Goal: Information Seeking & Learning: Check status

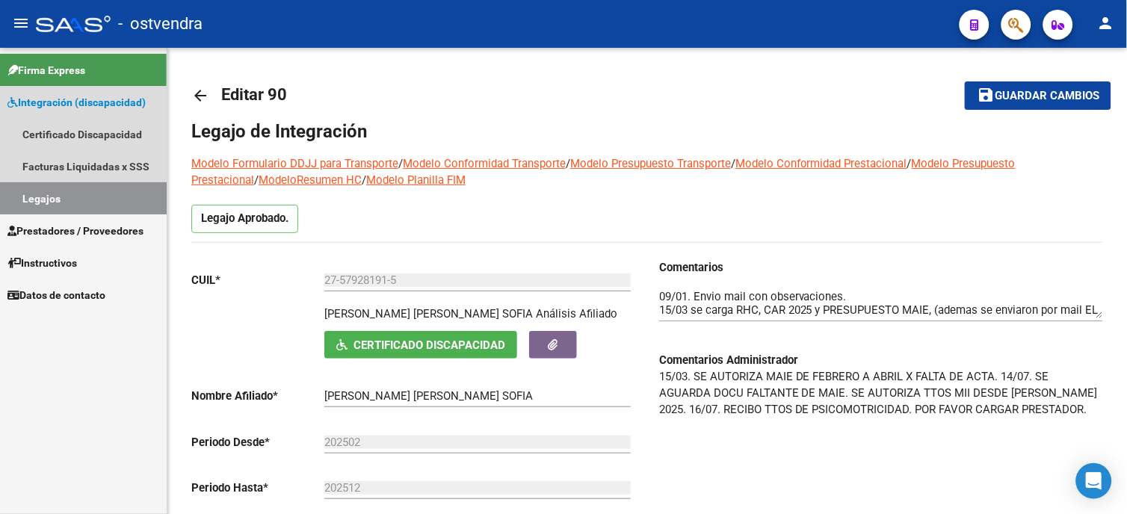
click at [98, 103] on span "Integración (discapacidad)" at bounding box center [76, 102] width 138 height 16
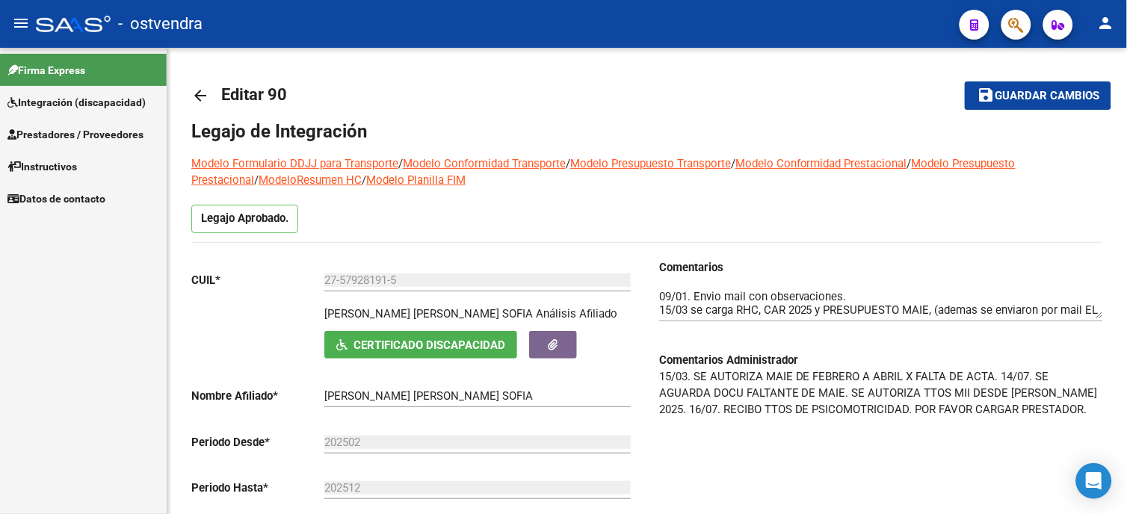
click at [102, 137] on span "Prestadores / Proveedores" at bounding box center [75, 134] width 136 height 16
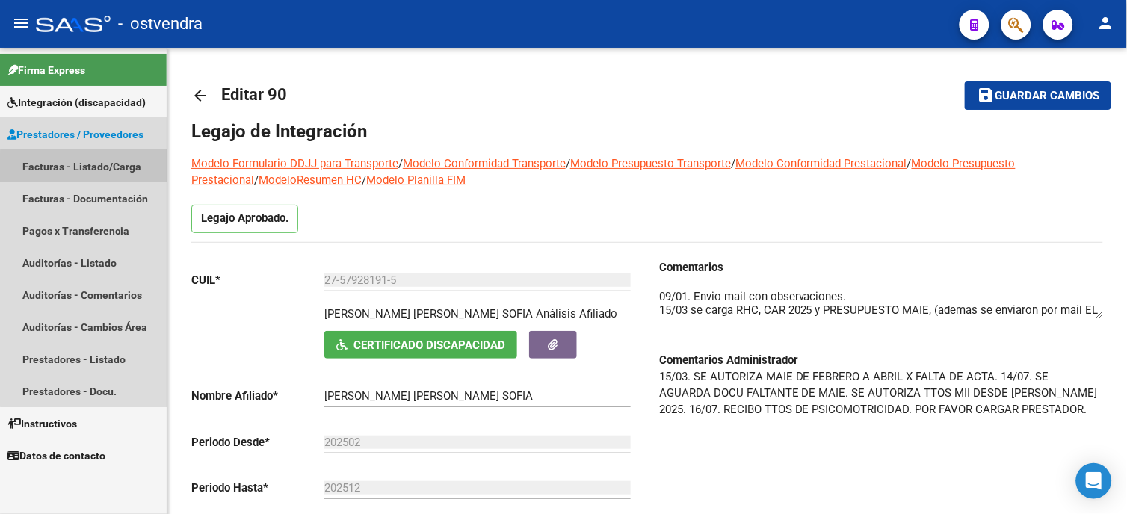
click at [101, 174] on link "Facturas - Listado/Carga" at bounding box center [83, 166] width 167 height 32
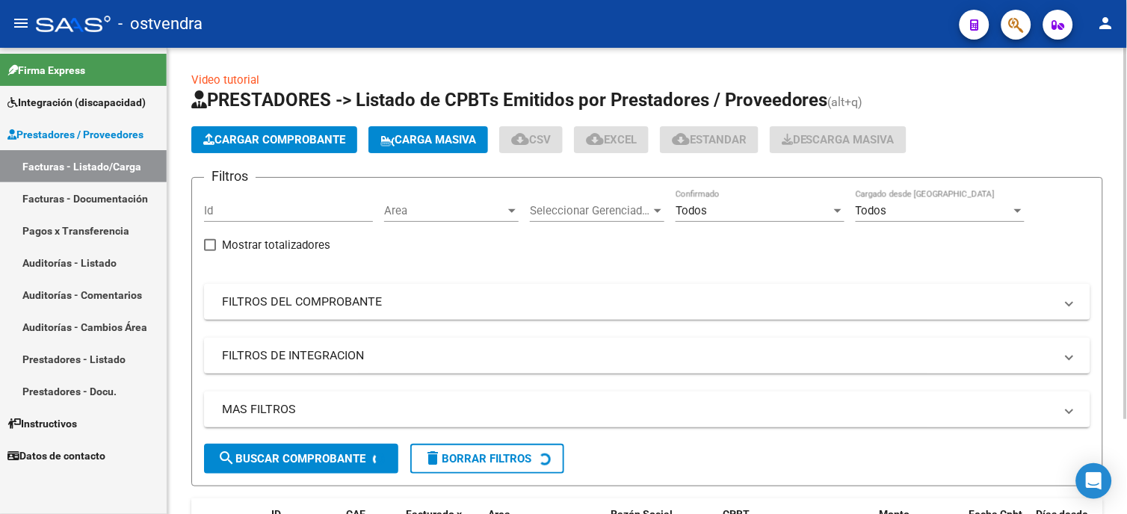
click at [693, 212] on span "Todos" at bounding box center [691, 210] width 31 height 13
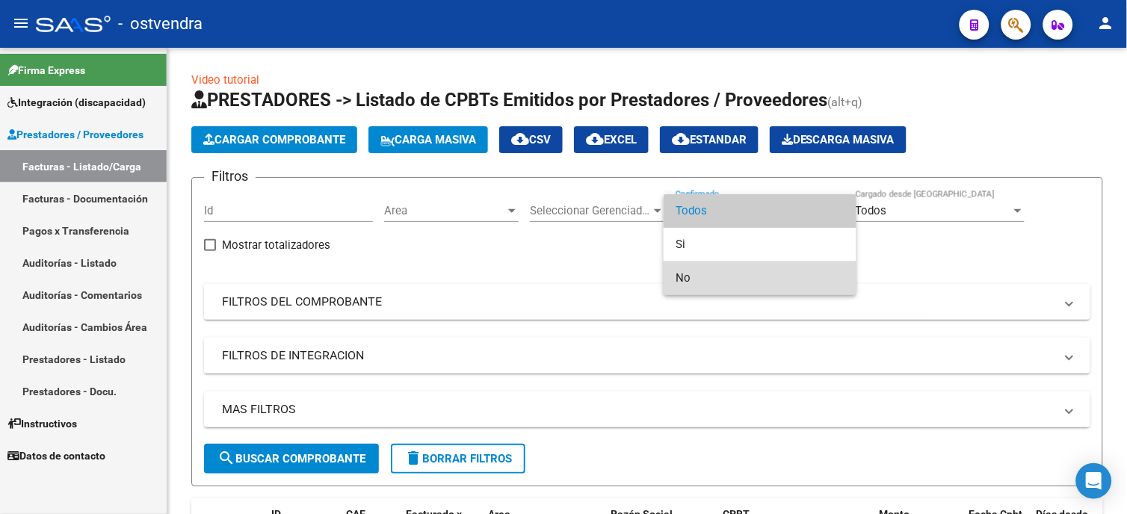
click at [722, 272] on span "No" at bounding box center [760, 279] width 169 height 34
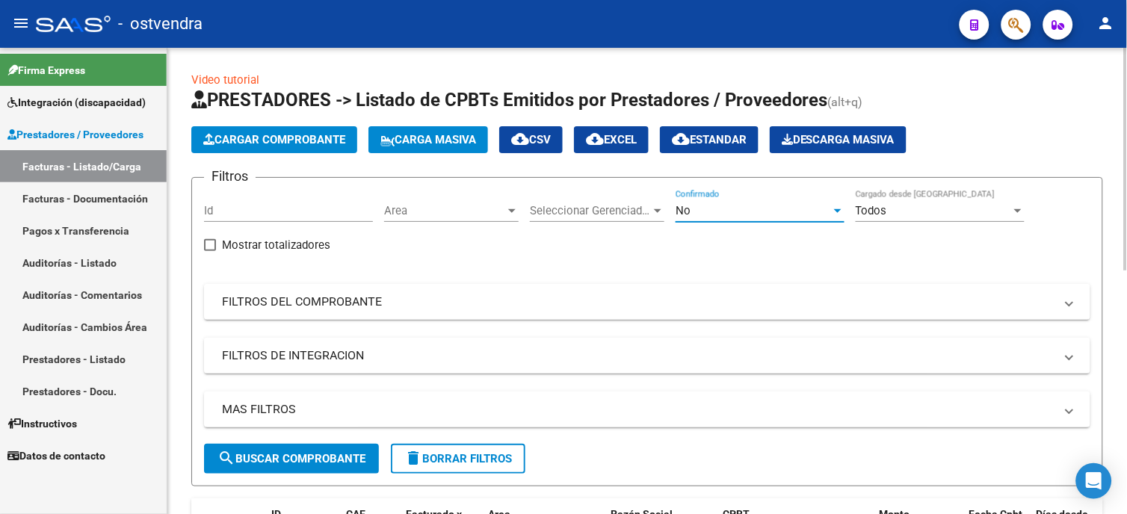
drag, startPoint x: 333, startPoint y: 457, endPoint x: 410, endPoint y: 378, distance: 110.5
click at [333, 457] on span "search Buscar Comprobante" at bounding box center [292, 458] width 148 height 13
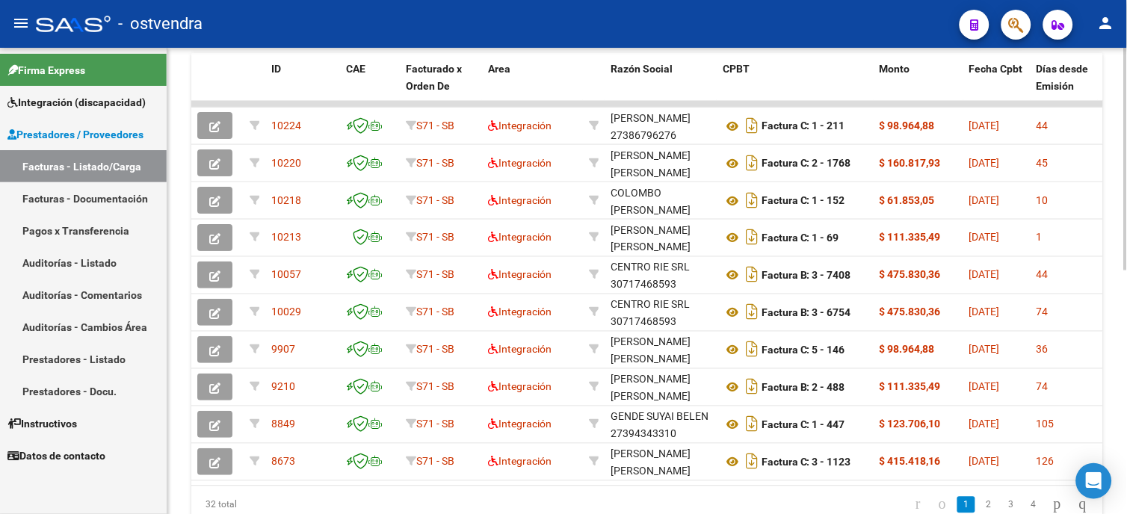
scroll to position [451, 0]
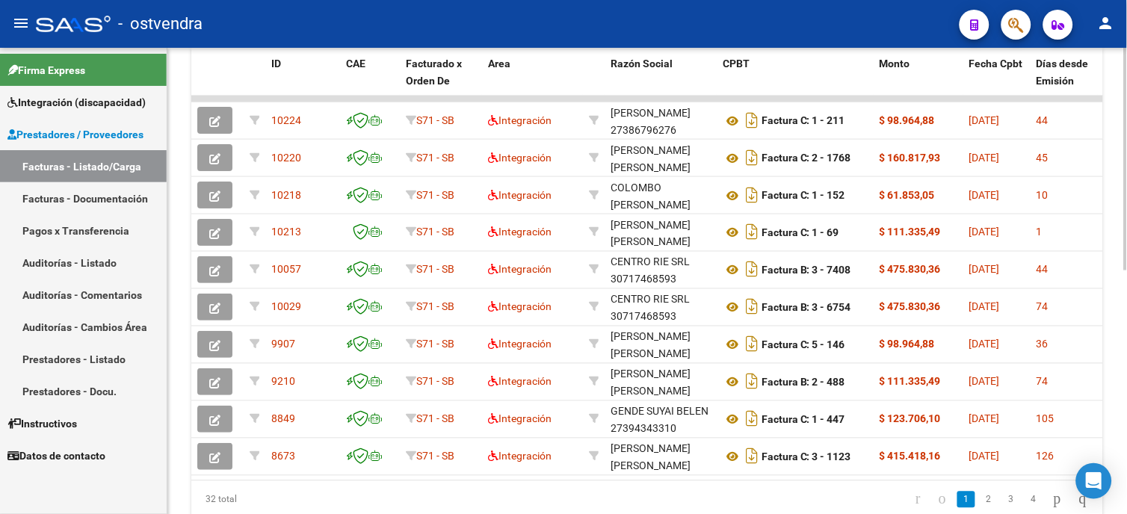
click at [1127, 438] on html "menu - ostvendra person Firma Express Integración (discapacidad) Certificado Di…" at bounding box center [563, 257] width 1127 height 514
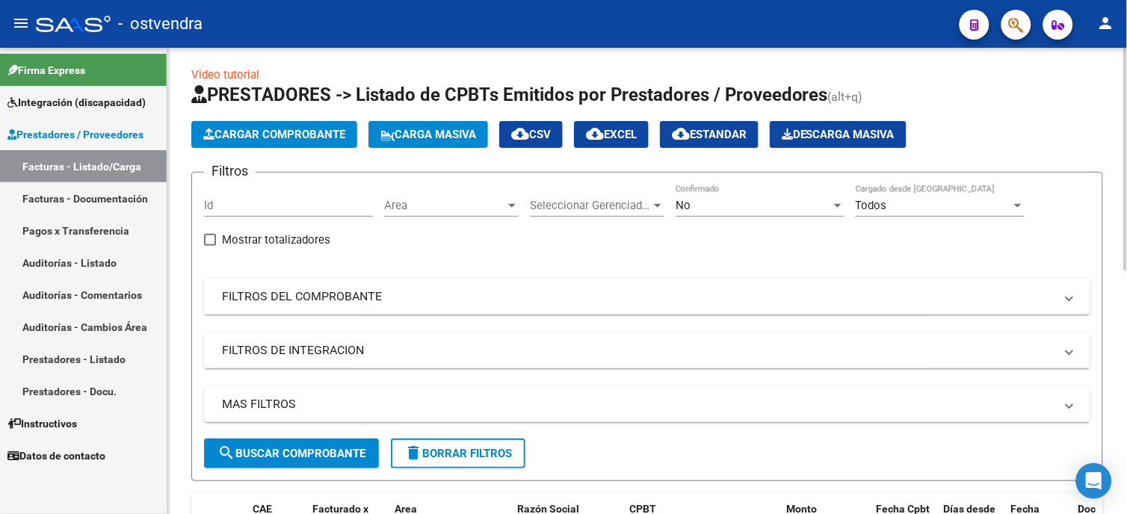
scroll to position [0, 0]
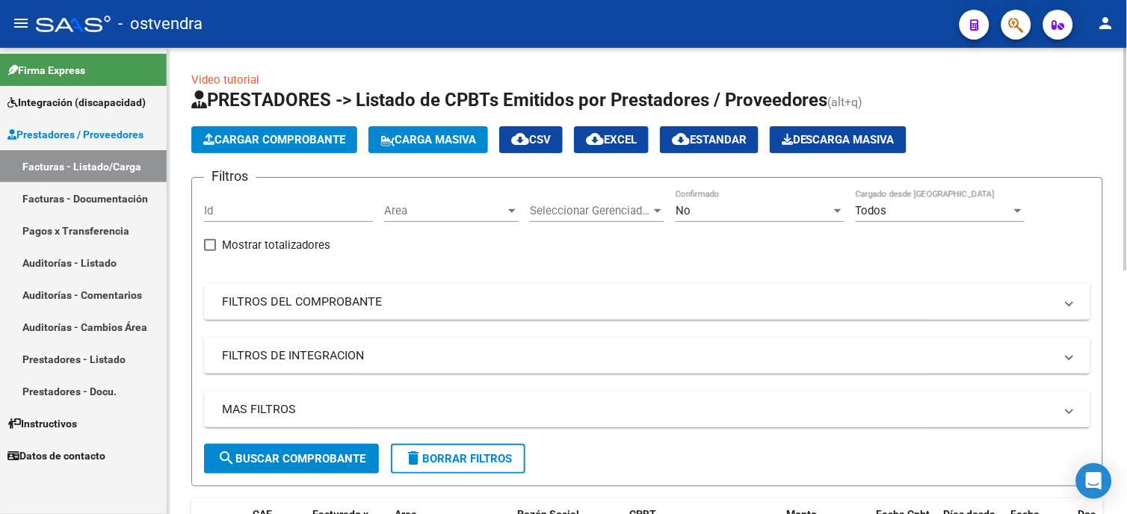
click at [1127, 84] on html "menu - ostvendra person Firma Express Integración (discapacidad) Certificado Di…" at bounding box center [563, 257] width 1127 height 514
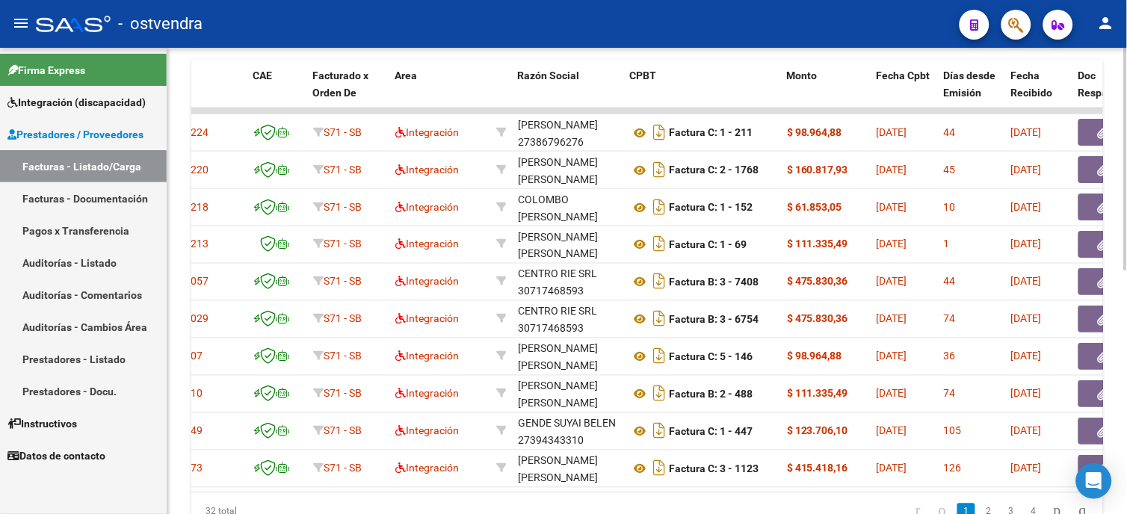
scroll to position [425, 0]
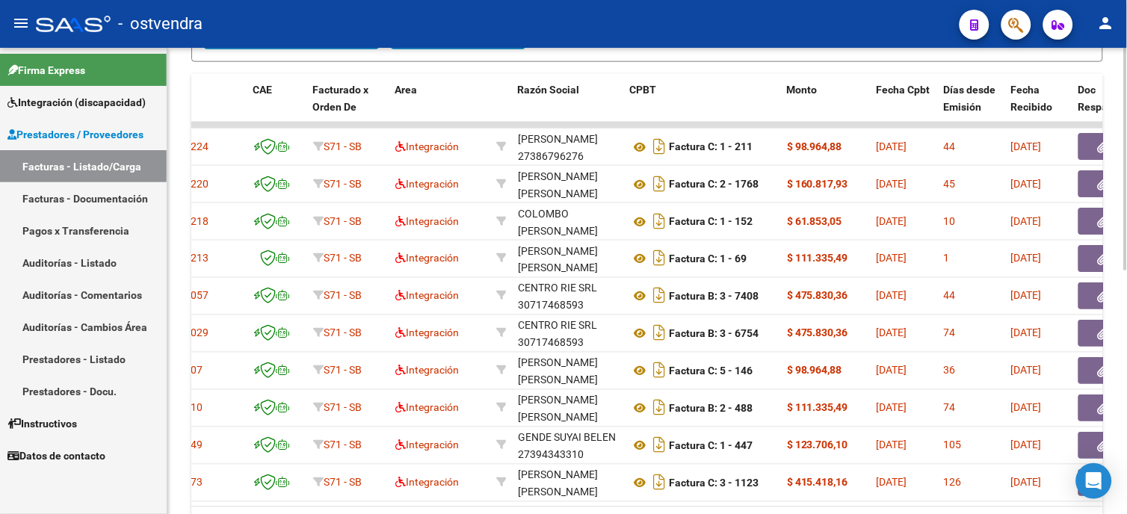
click at [1127, 341] on html "menu - ostvendra person Firma Express Integración (discapacidad) Certificado Di…" at bounding box center [563, 257] width 1127 height 514
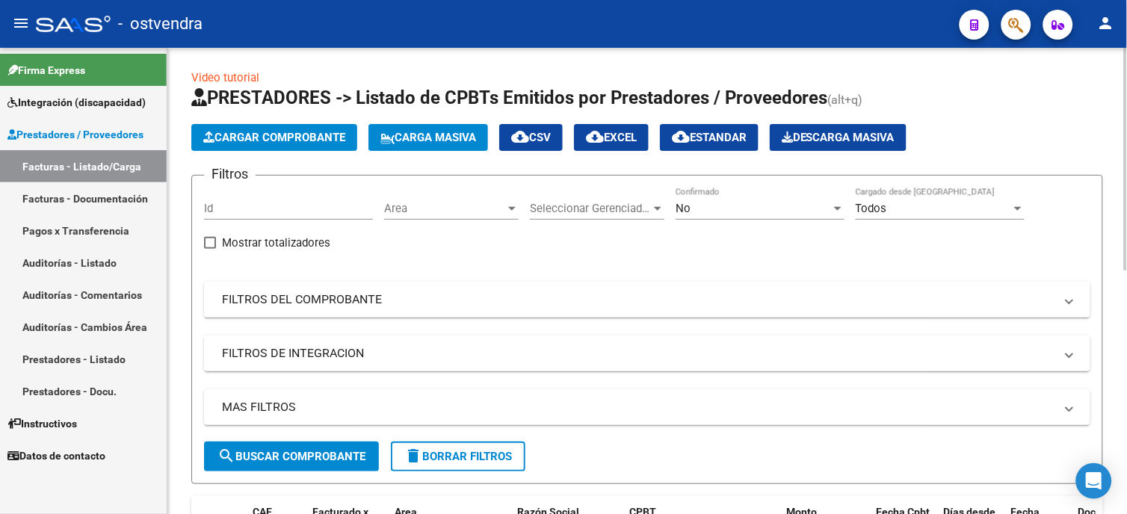
scroll to position [0, 0]
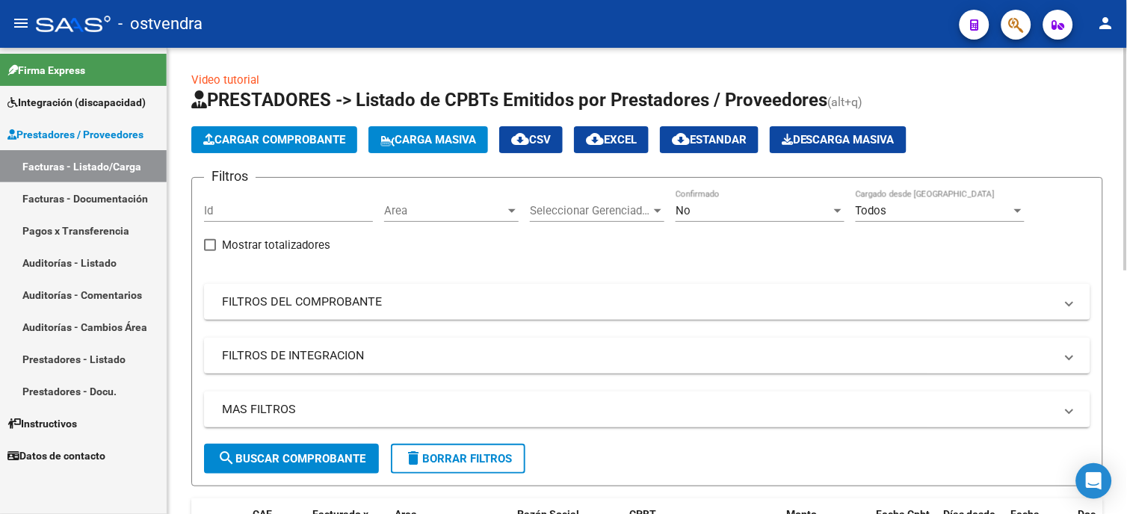
click at [726, 206] on div "No" at bounding box center [754, 210] width 156 height 13
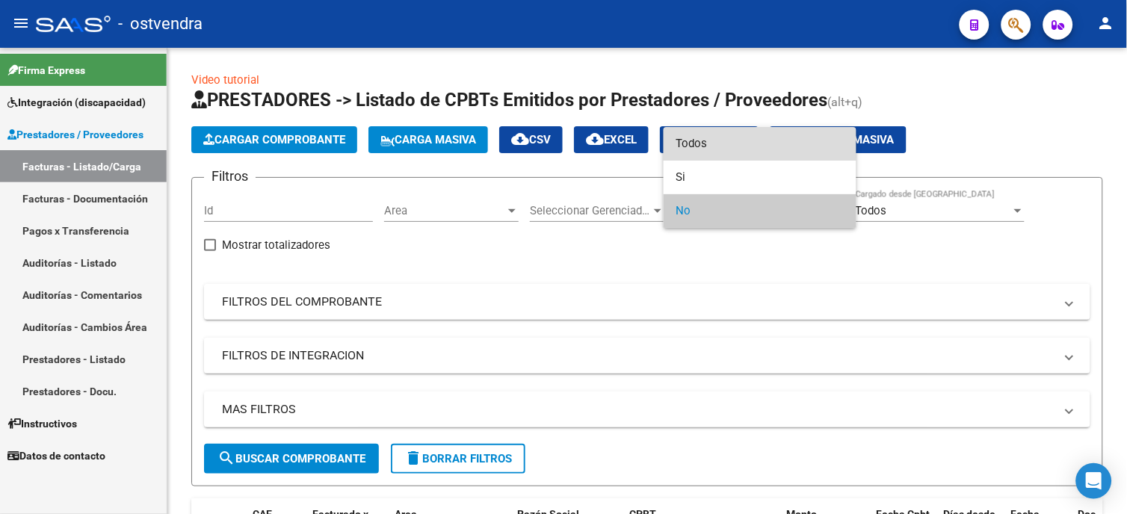
click at [721, 145] on span "Todos" at bounding box center [760, 144] width 169 height 34
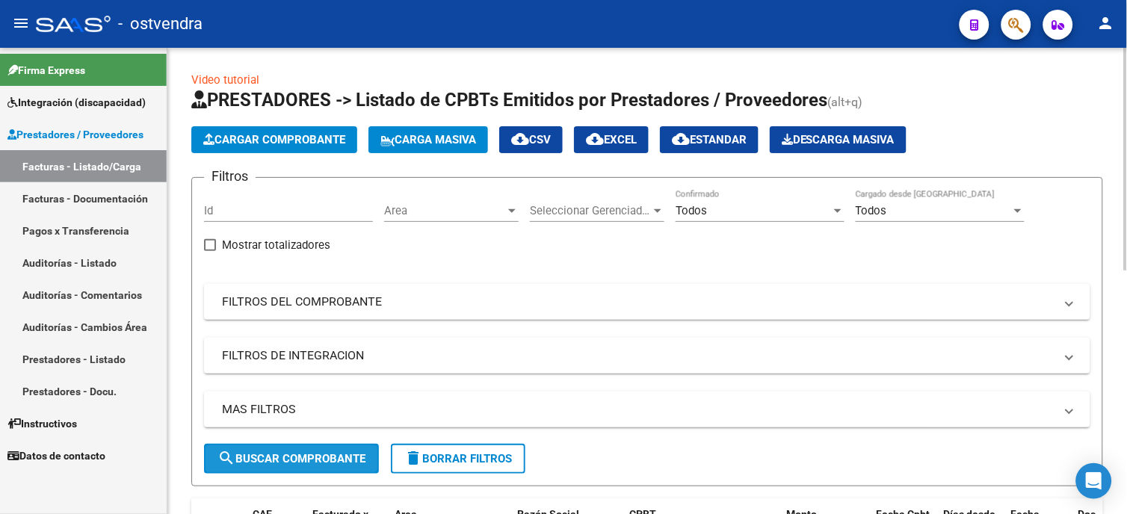
click at [337, 452] on span "search Buscar Comprobante" at bounding box center [292, 458] width 148 height 13
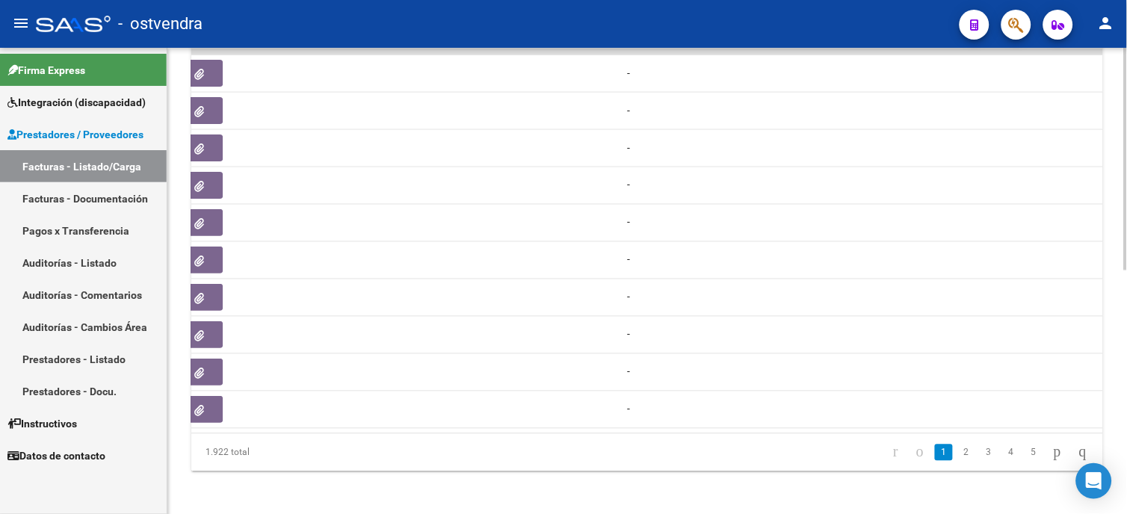
scroll to position [0, 790]
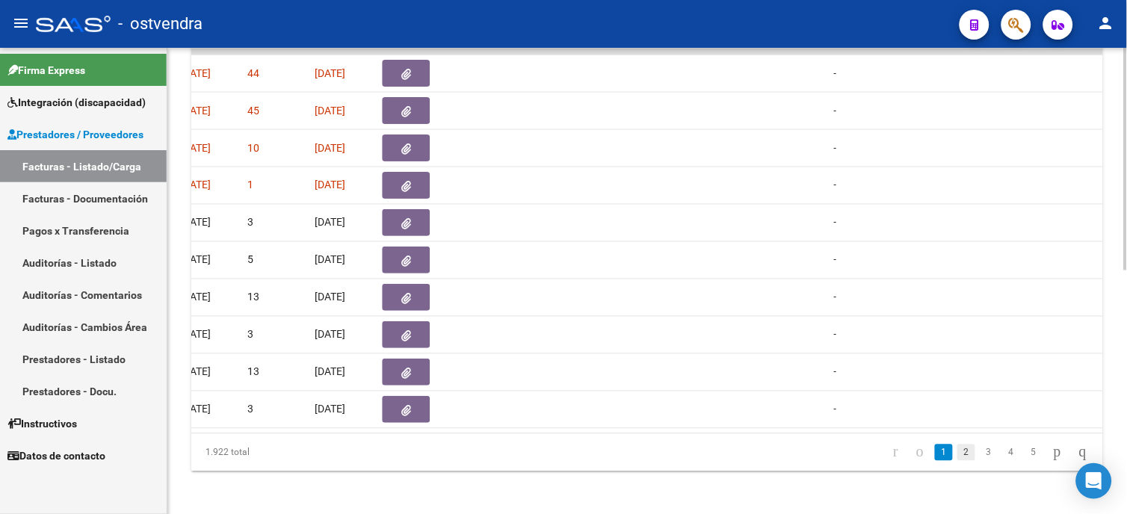
click at [958, 461] on link "2" at bounding box center [967, 453] width 18 height 16
click at [981, 461] on link "3" at bounding box center [989, 453] width 18 height 16
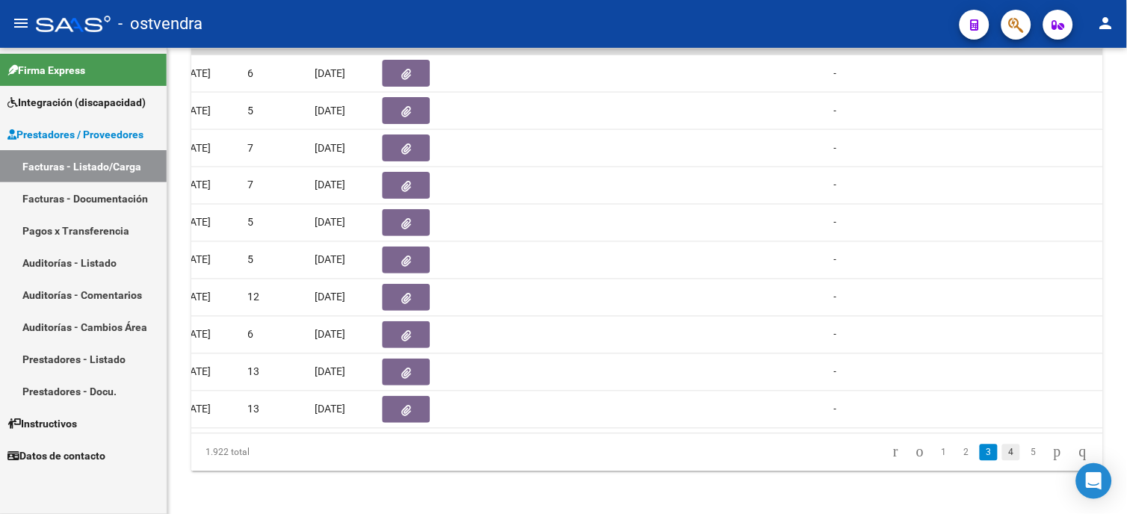
click at [1003, 459] on link "4" at bounding box center [1012, 453] width 18 height 16
click at [1003, 461] on link "5" at bounding box center [1012, 453] width 18 height 16
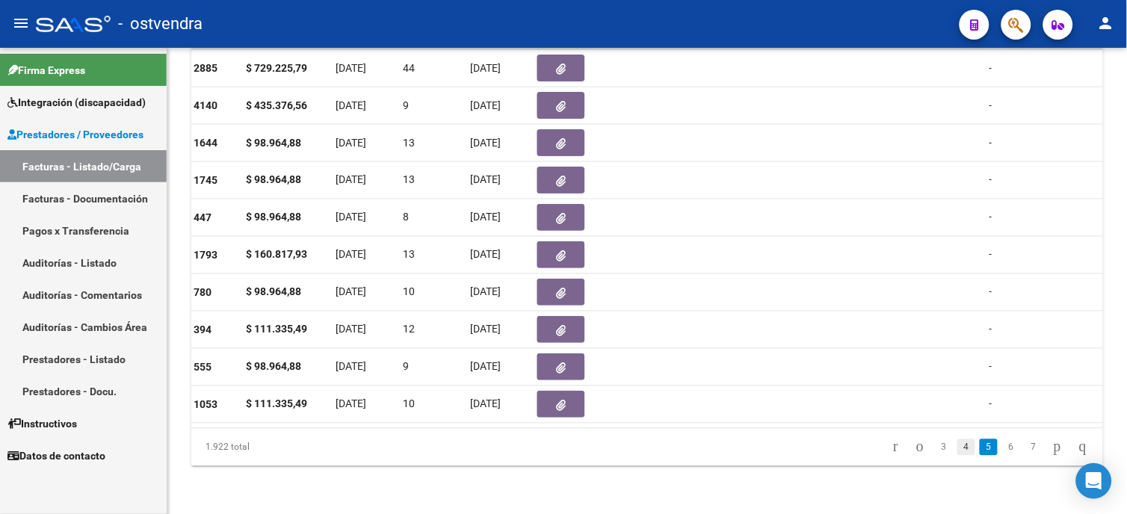
click at [958, 452] on link "4" at bounding box center [967, 448] width 18 height 16
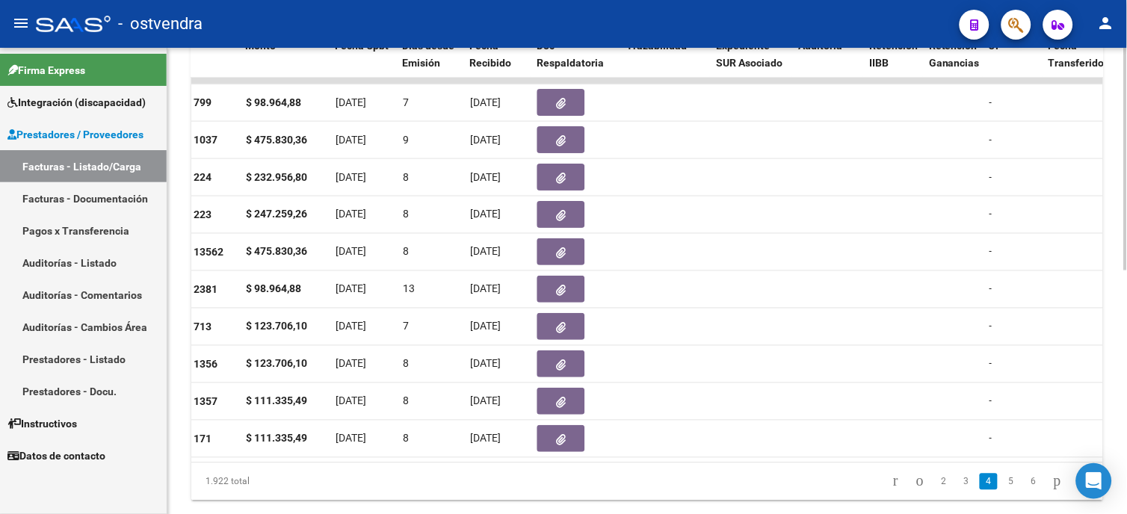
scroll to position [479, 0]
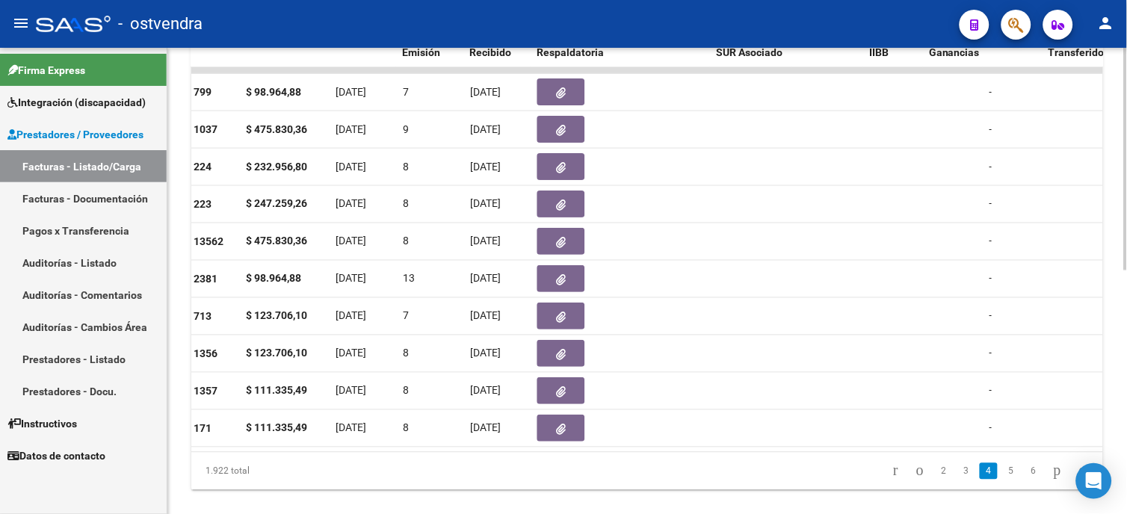
click at [1127, 398] on html "menu - ostvendra person Firma Express Integración (discapacidad) Certificado Di…" at bounding box center [563, 257] width 1127 height 514
click at [958, 480] on link "3" at bounding box center [967, 472] width 18 height 16
click at [958, 480] on link "2" at bounding box center [967, 472] width 18 height 16
click at [935, 480] on link "1" at bounding box center [944, 472] width 18 height 16
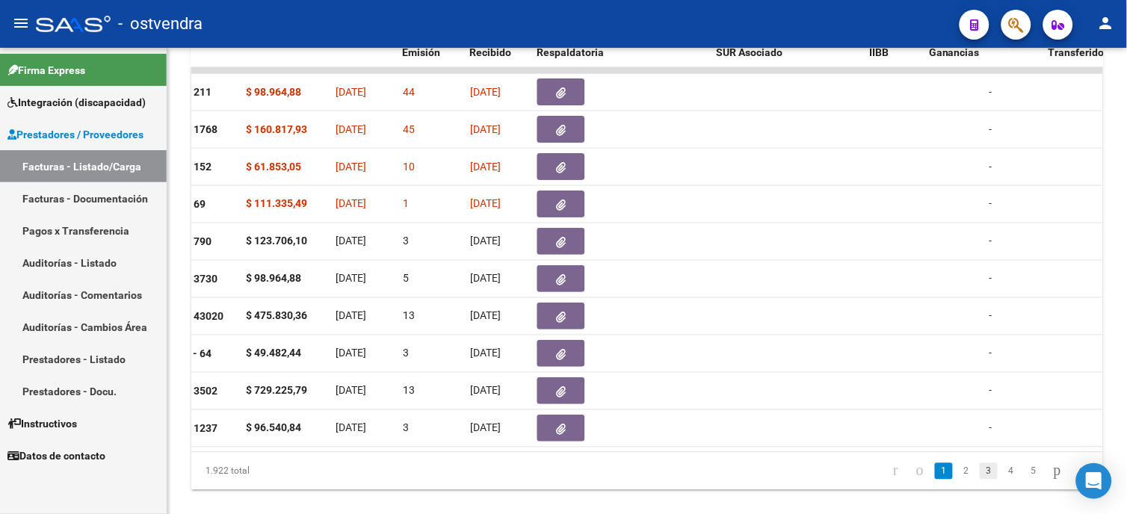
click at [980, 480] on link "3" at bounding box center [989, 472] width 18 height 16
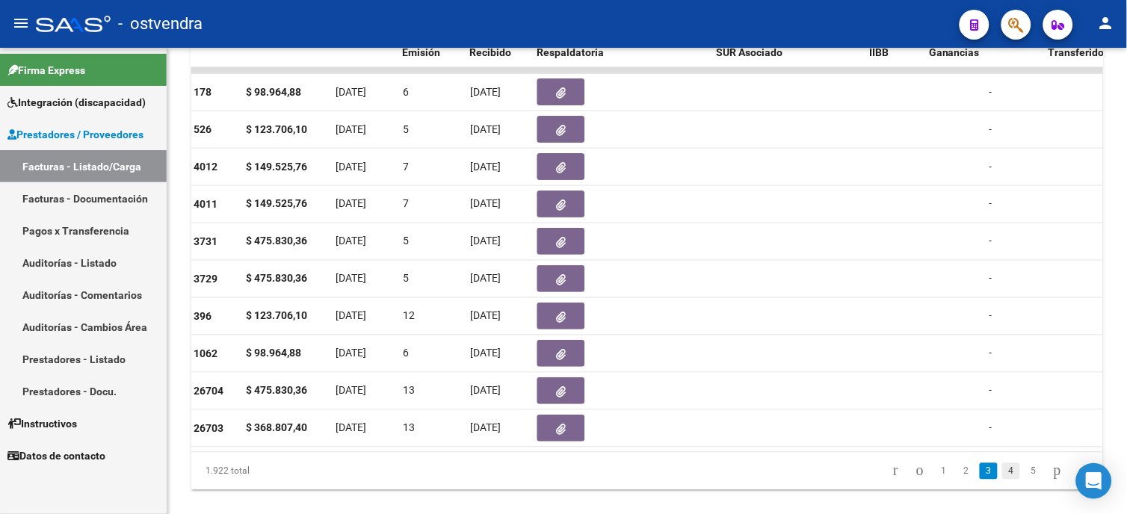
click at [1003, 480] on link "4" at bounding box center [1012, 472] width 18 height 16
click at [1003, 480] on link "5" at bounding box center [1012, 472] width 18 height 16
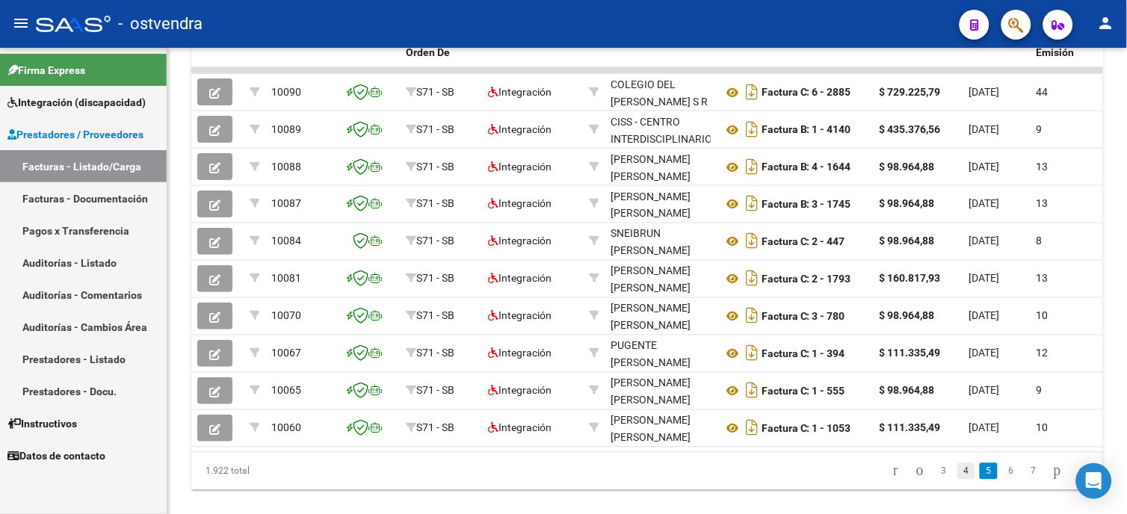
click at [958, 480] on link "4" at bounding box center [967, 472] width 18 height 16
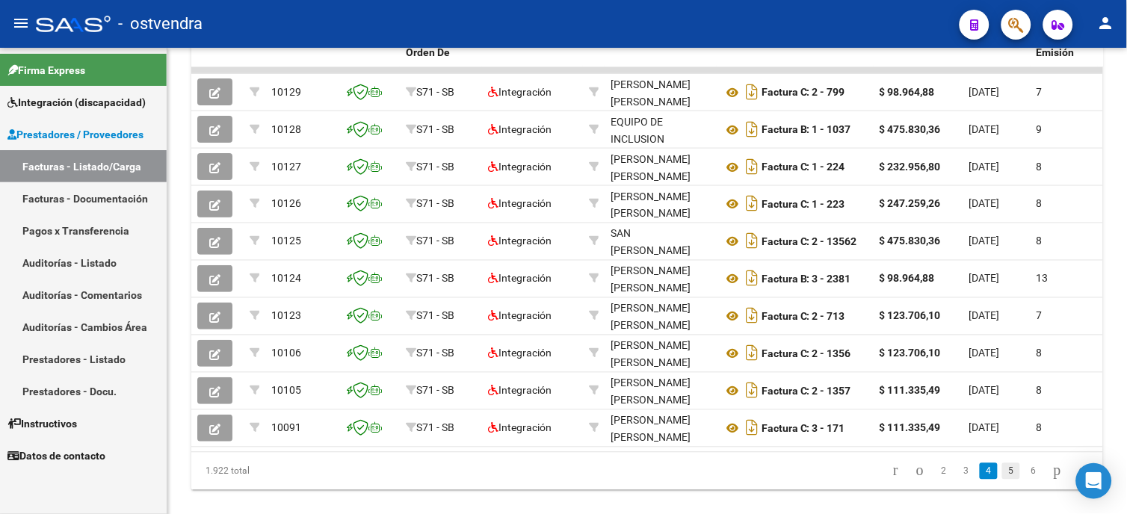
click at [1003, 480] on link "5" at bounding box center [1012, 472] width 18 height 16
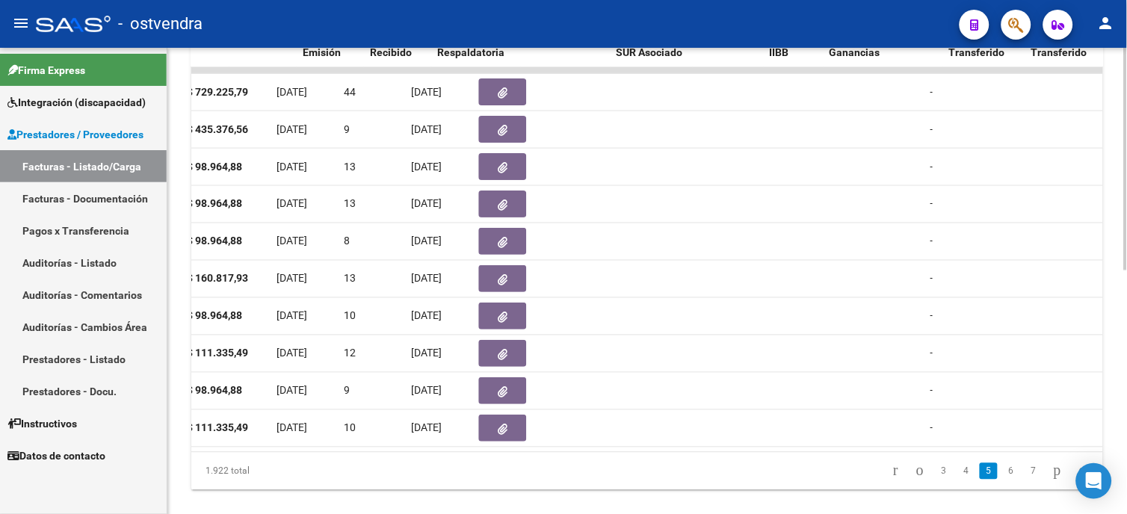
scroll to position [0, 734]
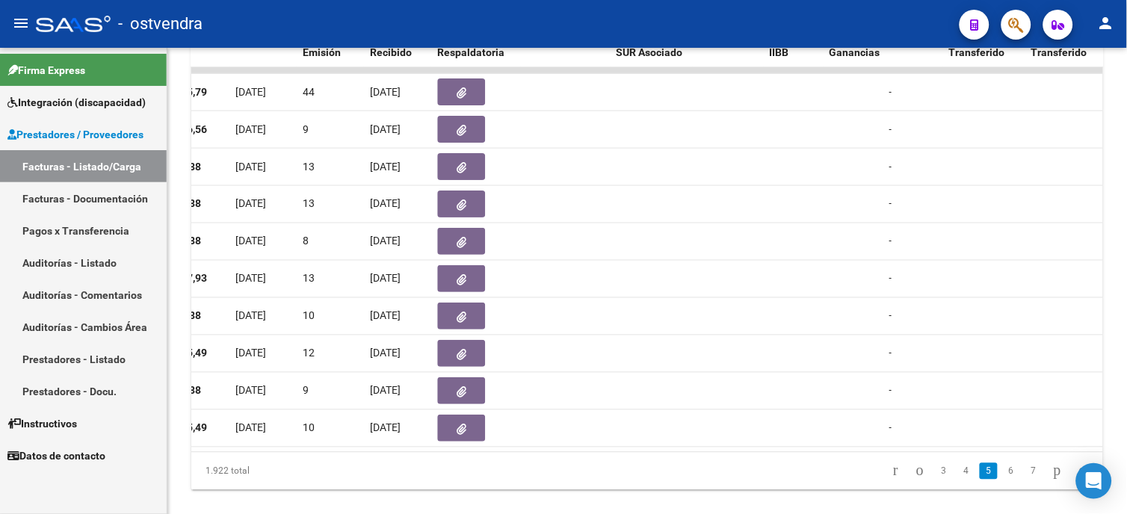
click at [961, 484] on li "4" at bounding box center [966, 471] width 22 height 25
click at [958, 480] on link "4" at bounding box center [967, 472] width 18 height 16
click at [958, 480] on link "3" at bounding box center [967, 472] width 18 height 16
click at [958, 480] on link "2" at bounding box center [967, 472] width 18 height 16
click at [935, 476] on link "1" at bounding box center [944, 472] width 18 height 16
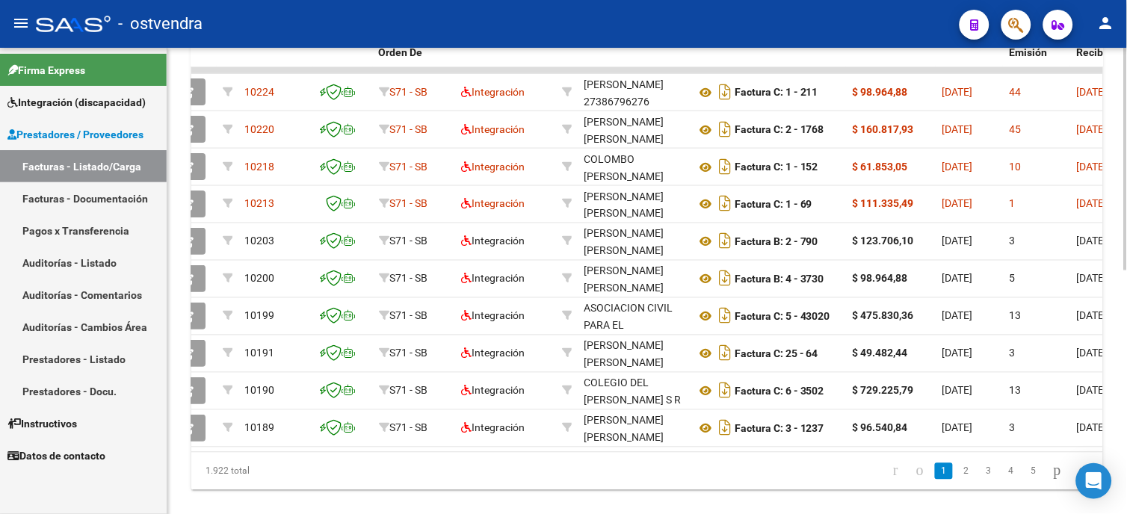
scroll to position [0, 0]
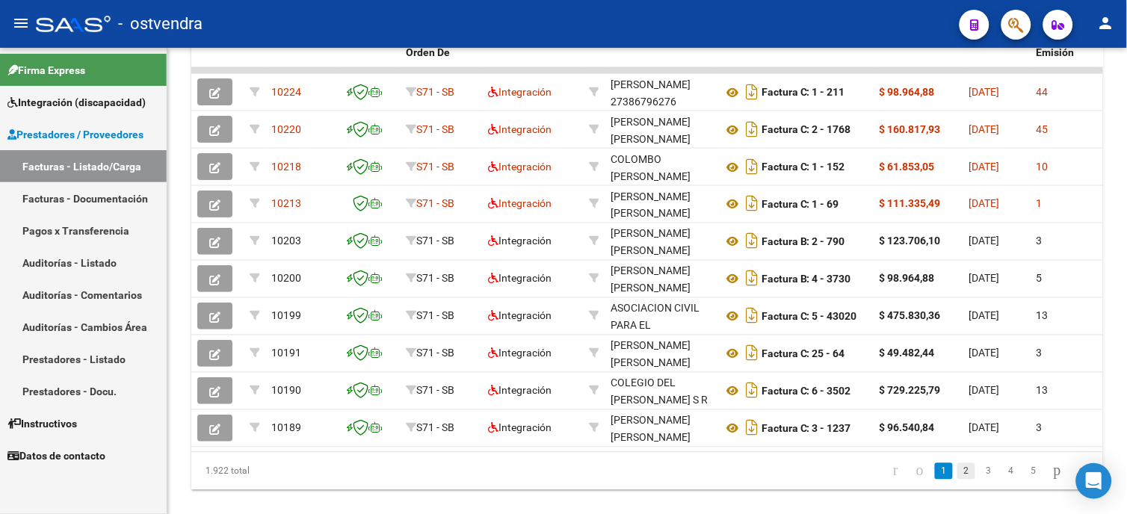
click at [958, 480] on link "2" at bounding box center [967, 472] width 18 height 16
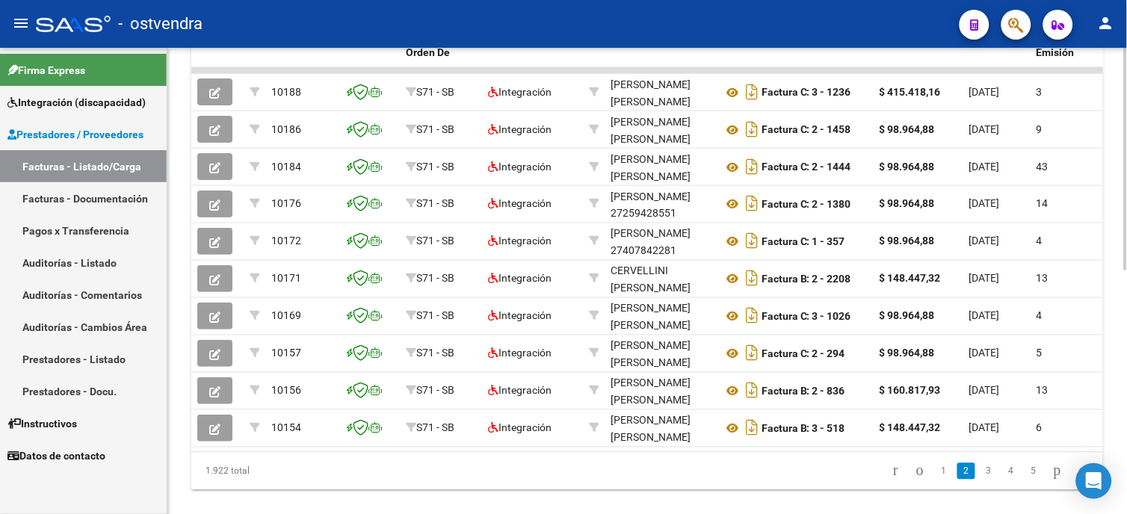
click at [929, 512] on div "Video tutorial PRESTADORES -> Listado de CPBTs Emitidos por Prestadores / Prove…" at bounding box center [647, 54] width 960 height 970
click at [980, 480] on link "3" at bounding box center [989, 472] width 18 height 16
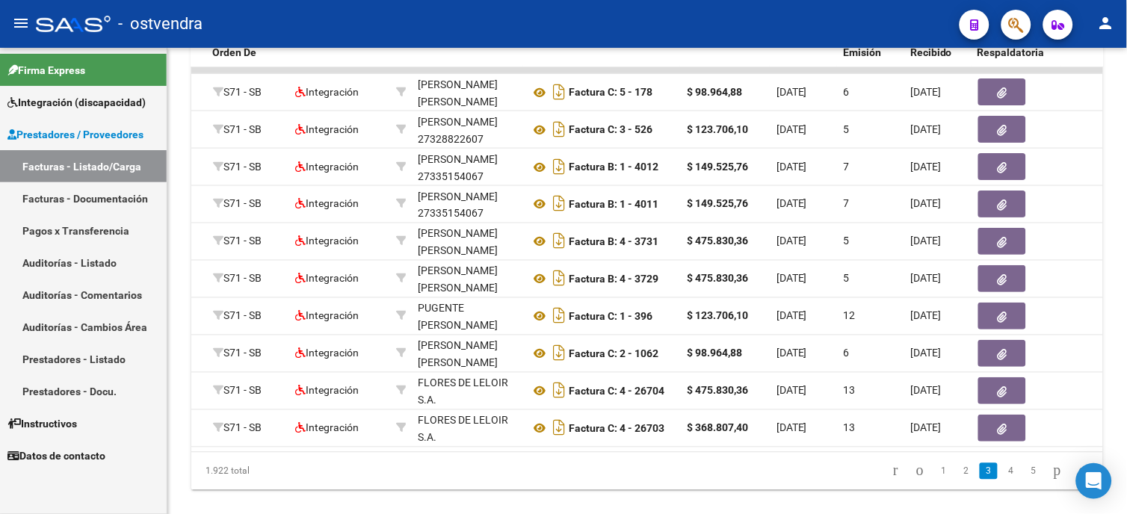
scroll to position [0, 114]
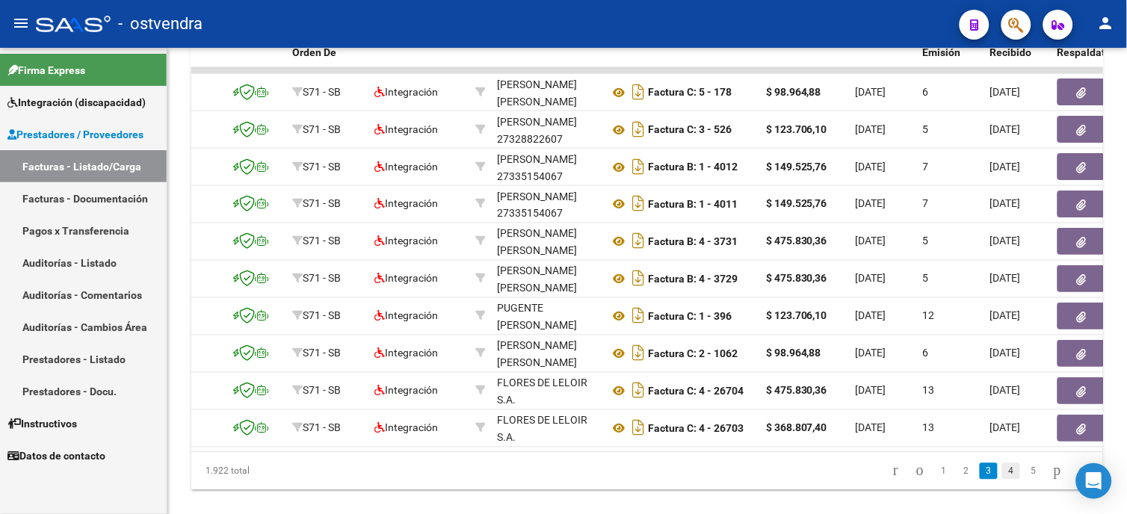
click at [1003, 480] on link "4" at bounding box center [1012, 472] width 18 height 16
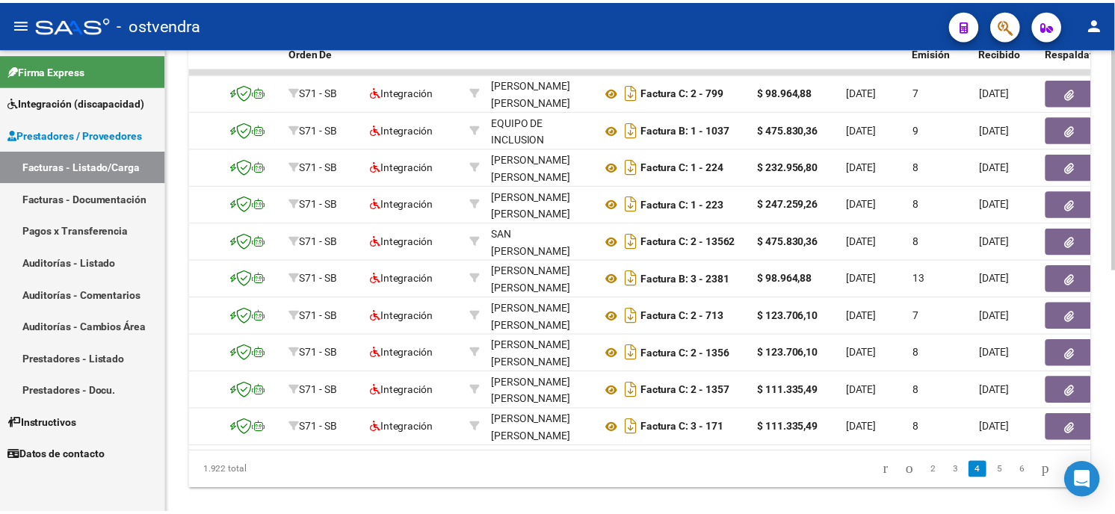
scroll to position [0, 0]
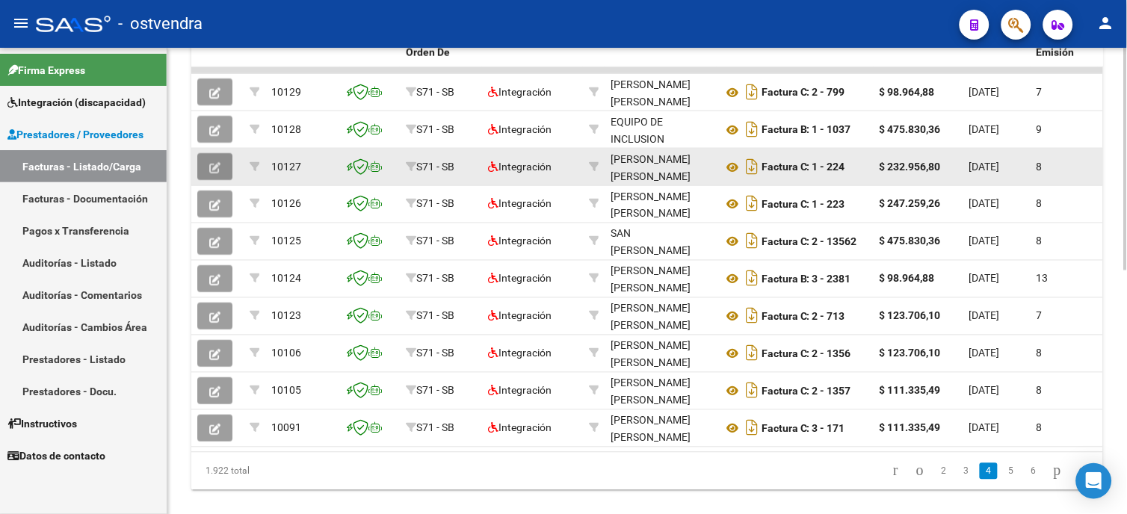
click at [223, 170] on button "button" at bounding box center [214, 166] width 35 height 27
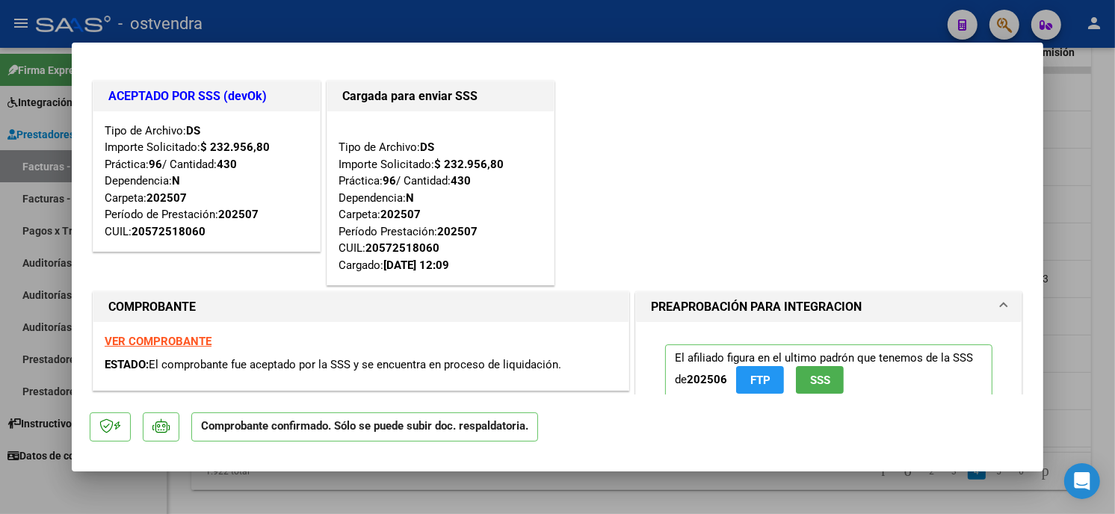
click at [706, 25] on div at bounding box center [557, 257] width 1115 height 514
type input "$ 0,00"
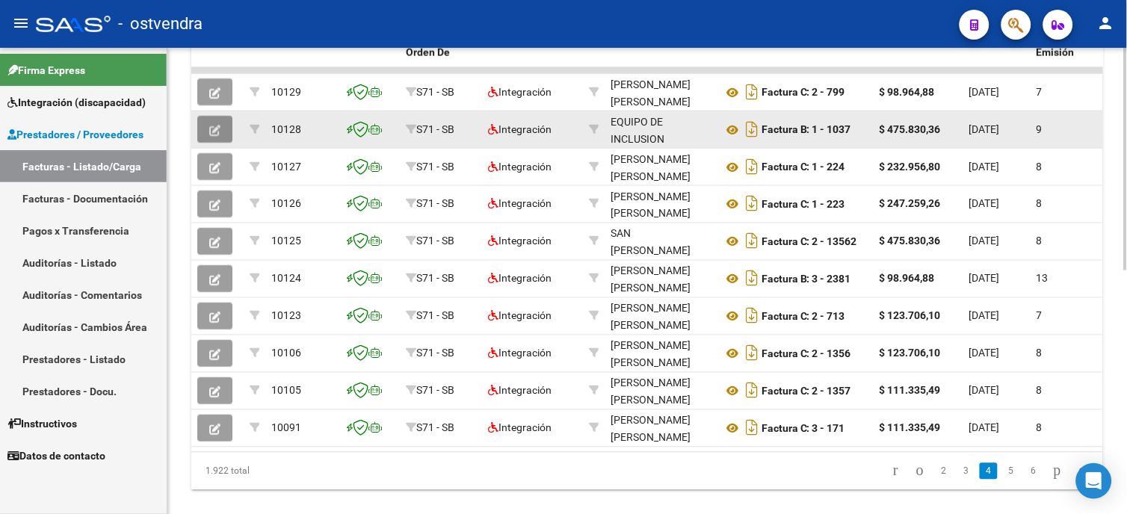
click at [209, 130] on icon "button" at bounding box center [214, 130] width 11 height 11
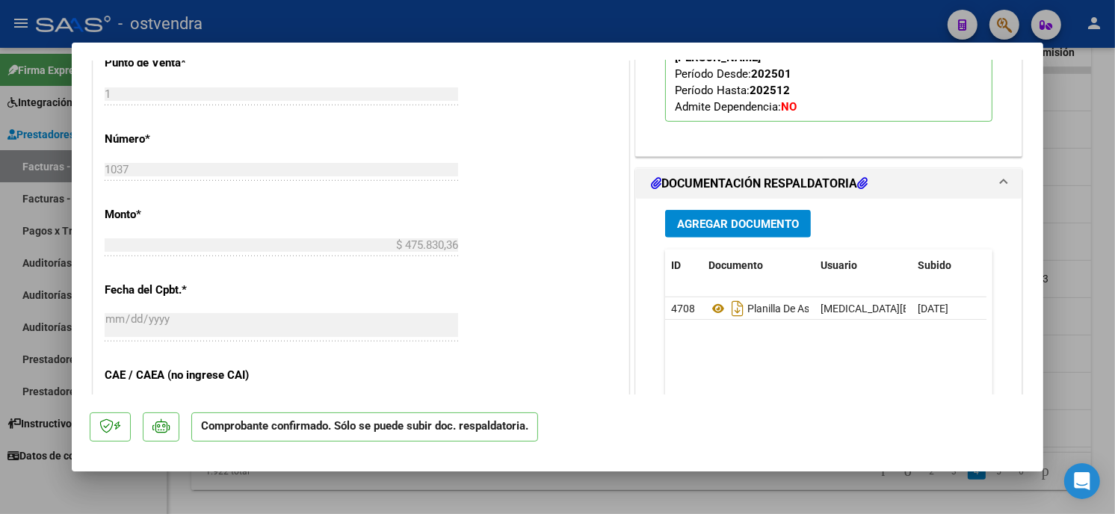
scroll to position [748, 0]
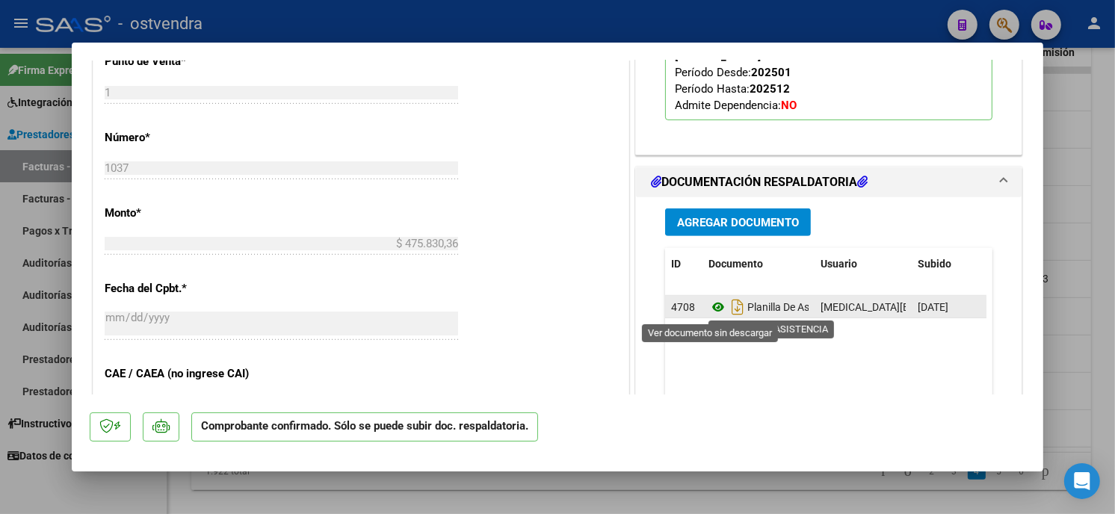
click at [709, 310] on icon at bounding box center [718, 307] width 19 height 18
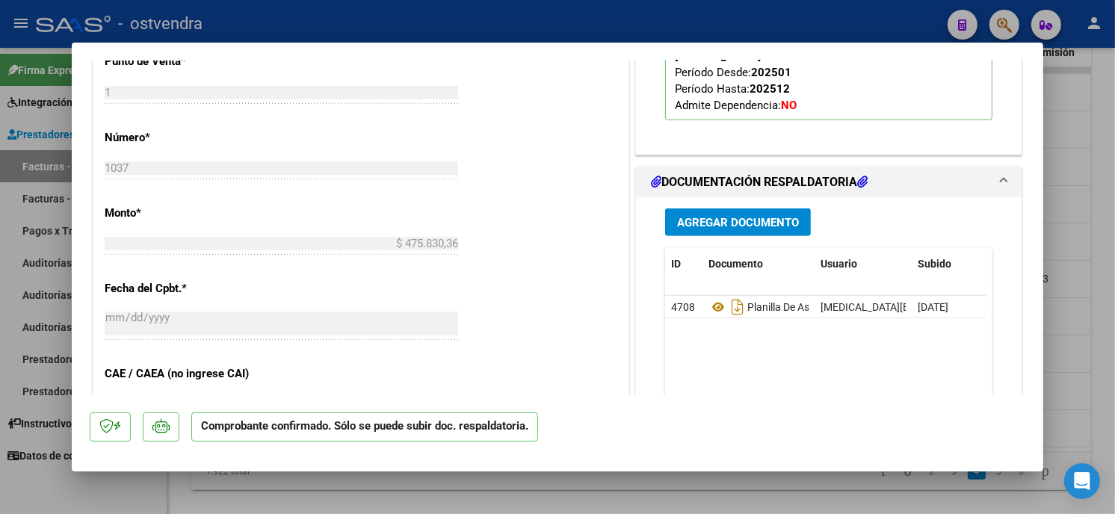
click at [294, 28] on div at bounding box center [557, 257] width 1115 height 514
type input "$ 0,00"
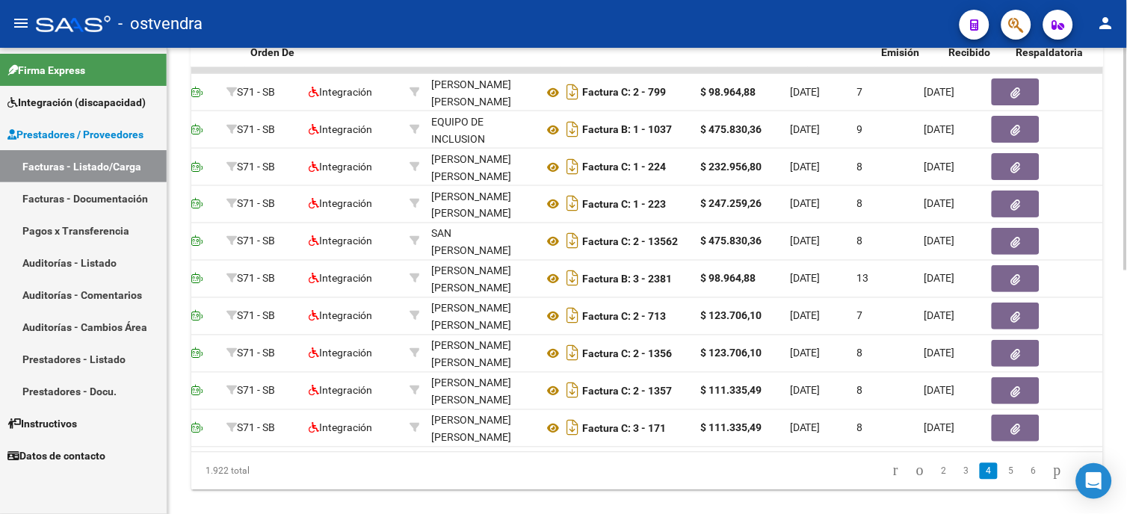
scroll to position [0, 155]
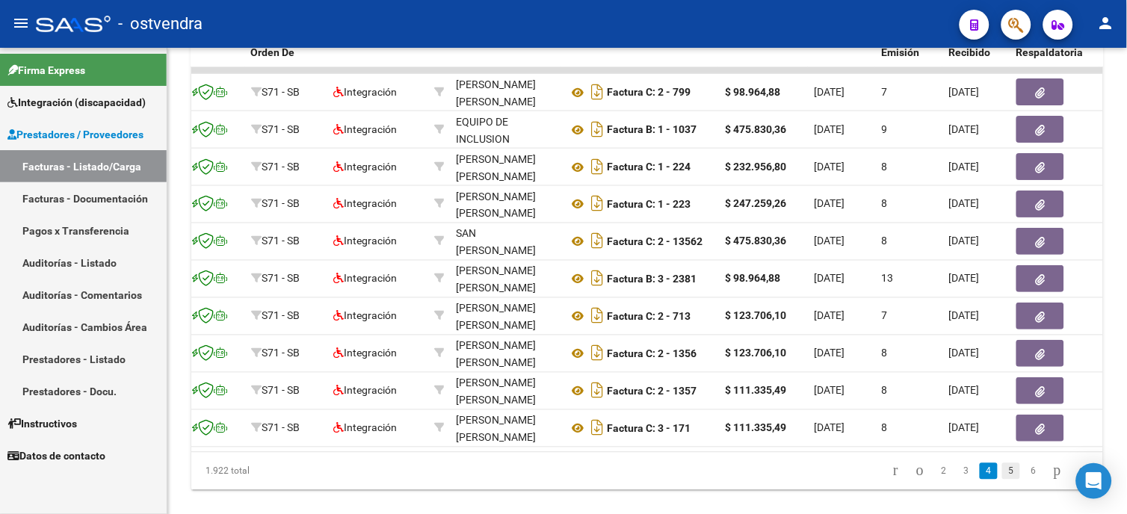
click at [1003, 480] on link "5" at bounding box center [1012, 472] width 18 height 16
click at [113, 102] on span "Integración (discapacidad)" at bounding box center [76, 102] width 138 height 16
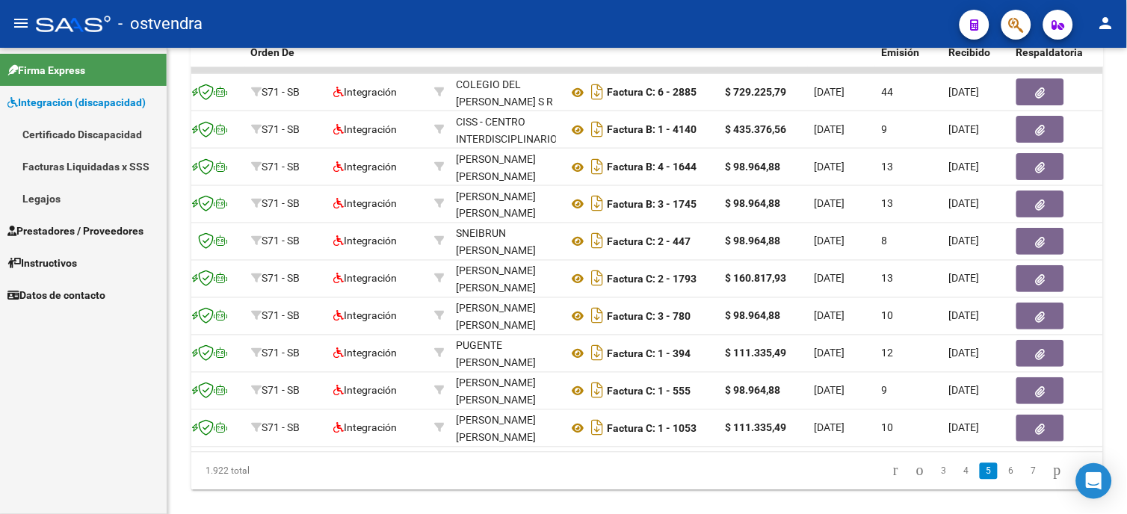
click at [79, 192] on link "Legajos" at bounding box center [83, 198] width 167 height 32
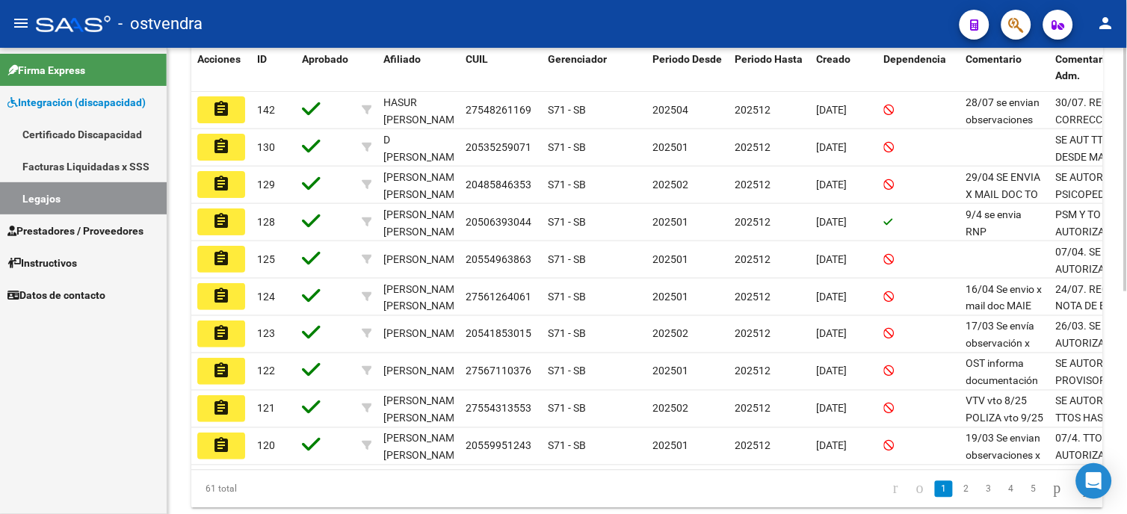
scroll to position [376, 0]
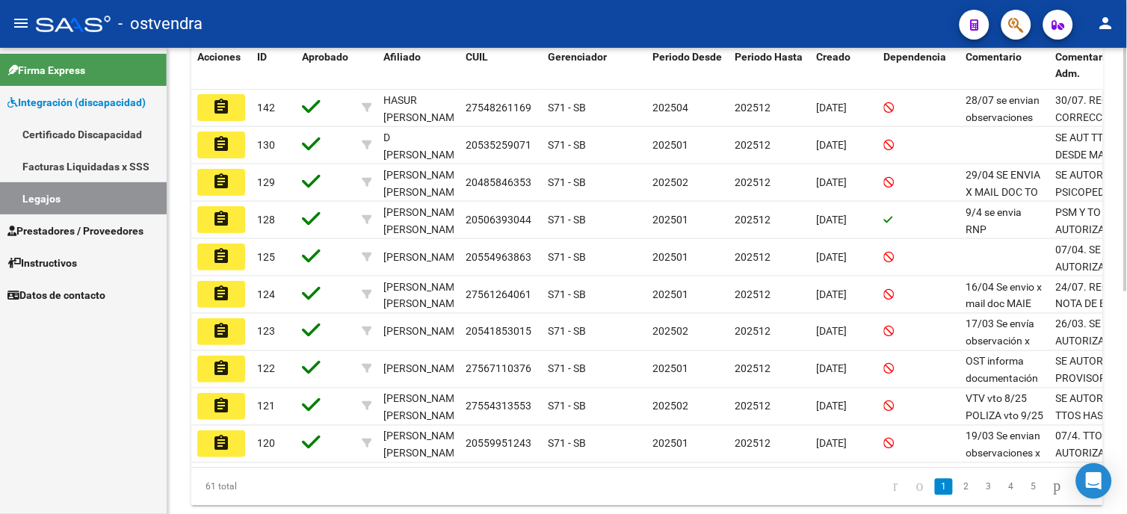
click at [1127, 304] on html "menu - ostvendra person Firma Express Integración (discapacidad) Certificado Di…" at bounding box center [563, 257] width 1127 height 514
click at [958, 496] on link "2" at bounding box center [967, 487] width 18 height 16
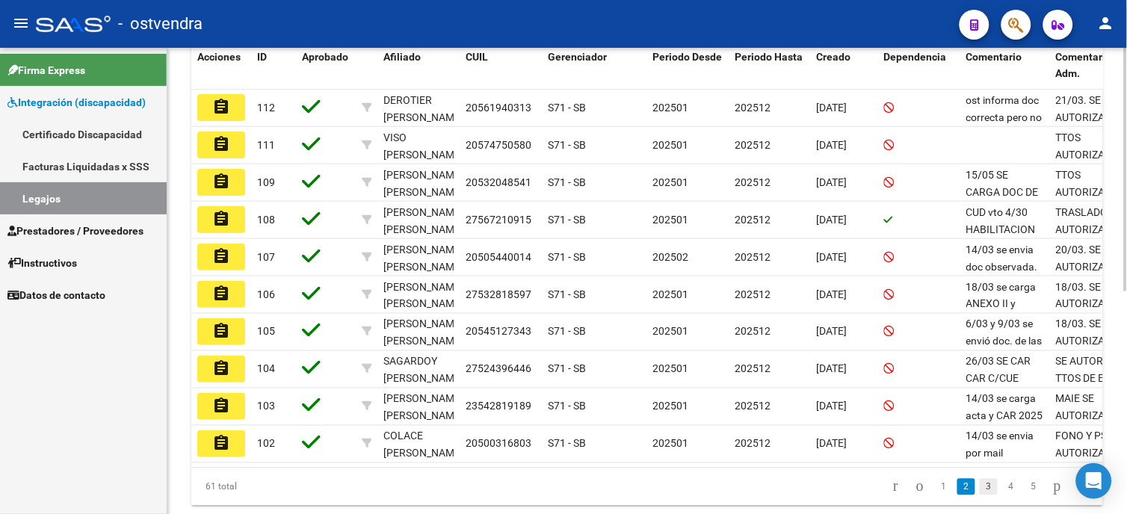
click at [980, 496] on link "3" at bounding box center [989, 487] width 18 height 16
